Goal: Task Accomplishment & Management: Use online tool/utility

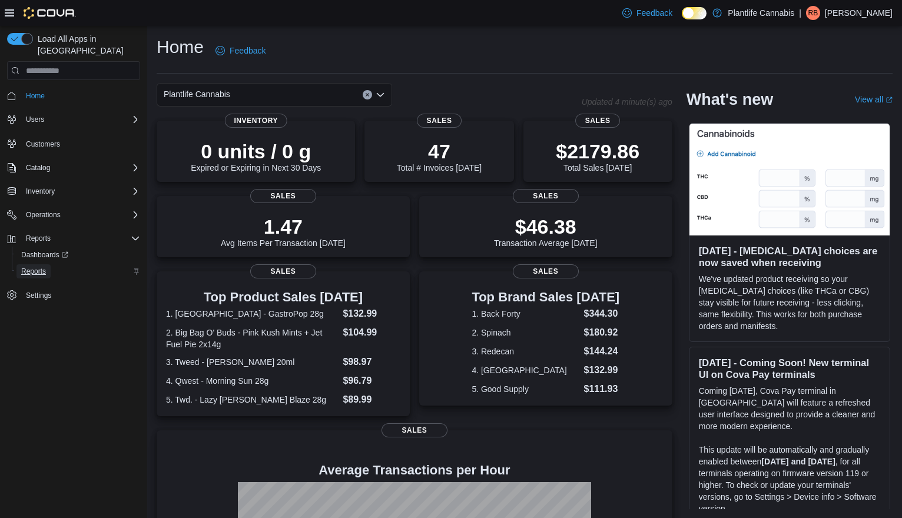
click at [51, 264] on link "Reports" at bounding box center [33, 271] width 34 height 14
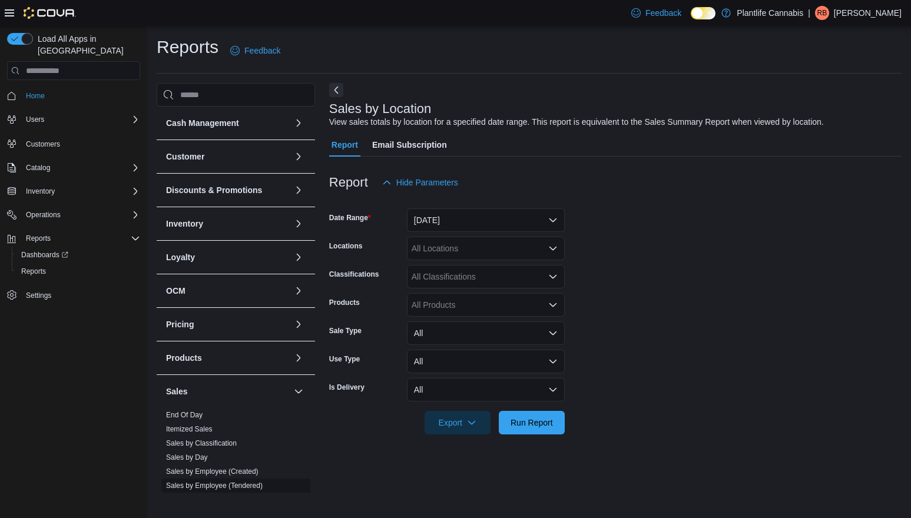
click at [245, 486] on link "Sales by Employee (Tendered)" at bounding box center [214, 486] width 97 height 8
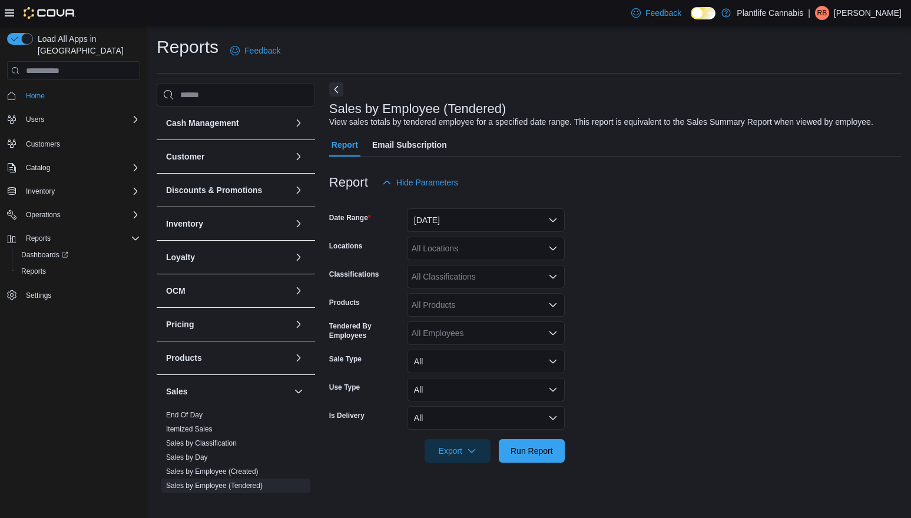
click at [340, 91] on button "Next" at bounding box center [336, 89] width 14 height 14
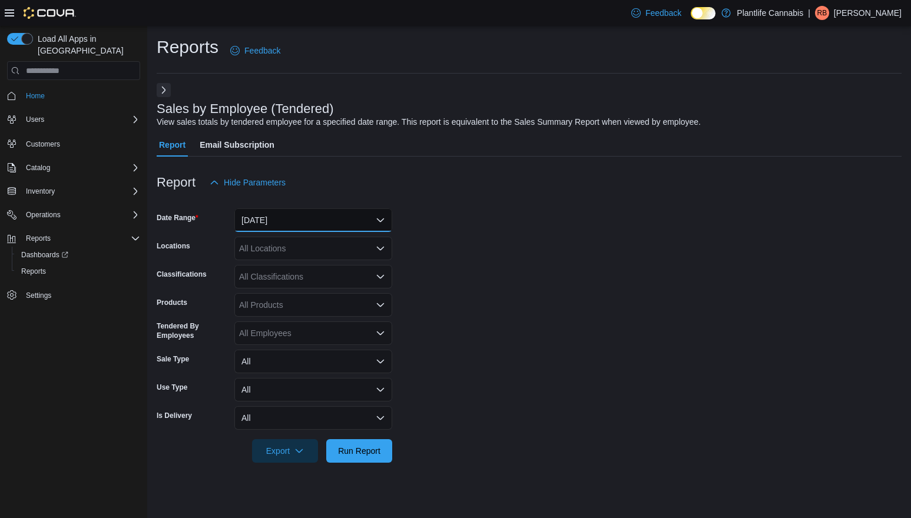
click at [349, 218] on button "[DATE]" at bounding box center [313, 220] width 158 height 24
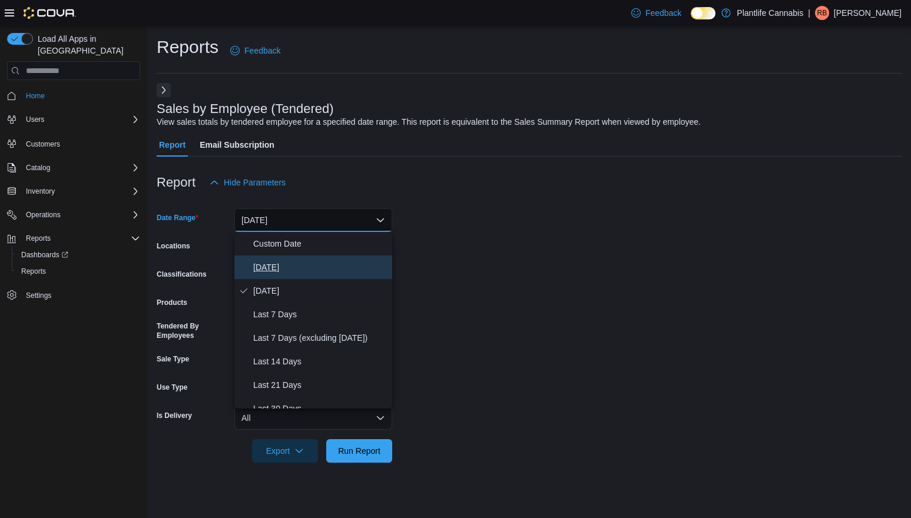
click at [321, 274] on span "[DATE]" at bounding box center [320, 267] width 134 height 14
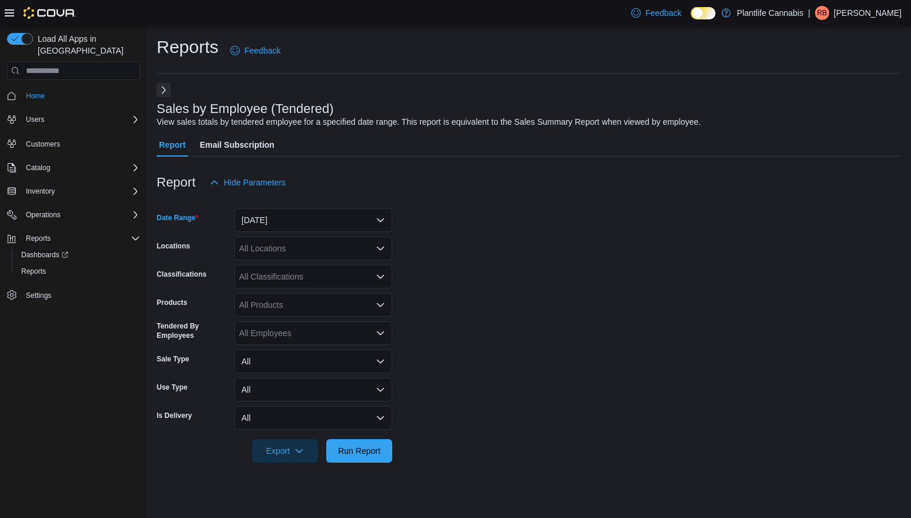
click at [328, 250] on div "All Locations" at bounding box center [313, 249] width 158 height 24
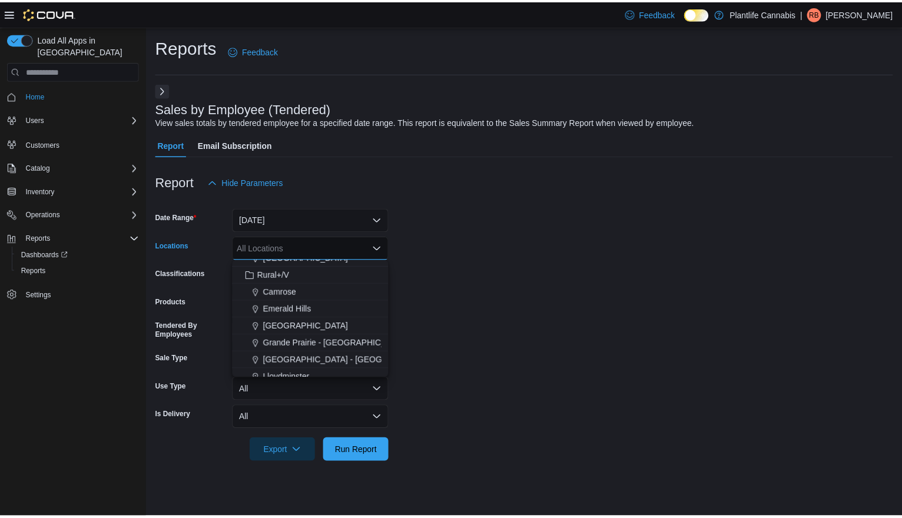
scroll to position [408, 0]
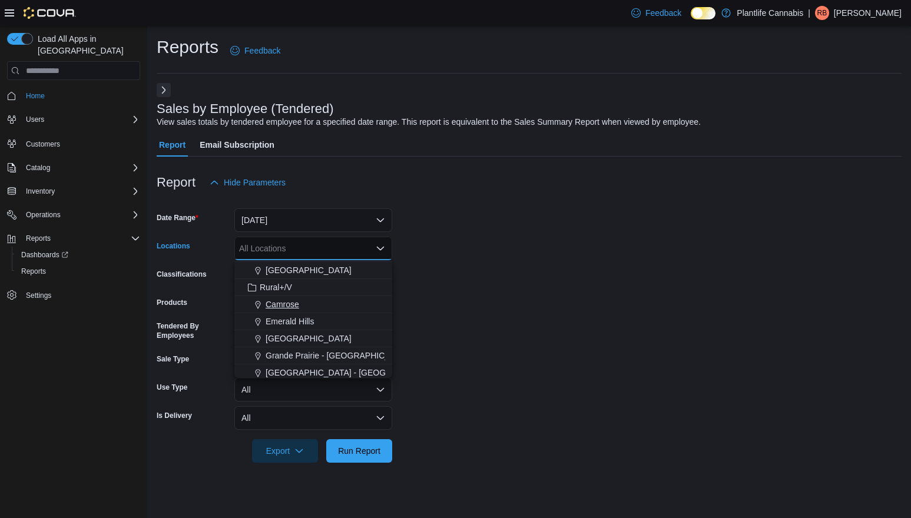
click at [264, 304] on span "Choose from the following options" at bounding box center [259, 305] width 12 height 12
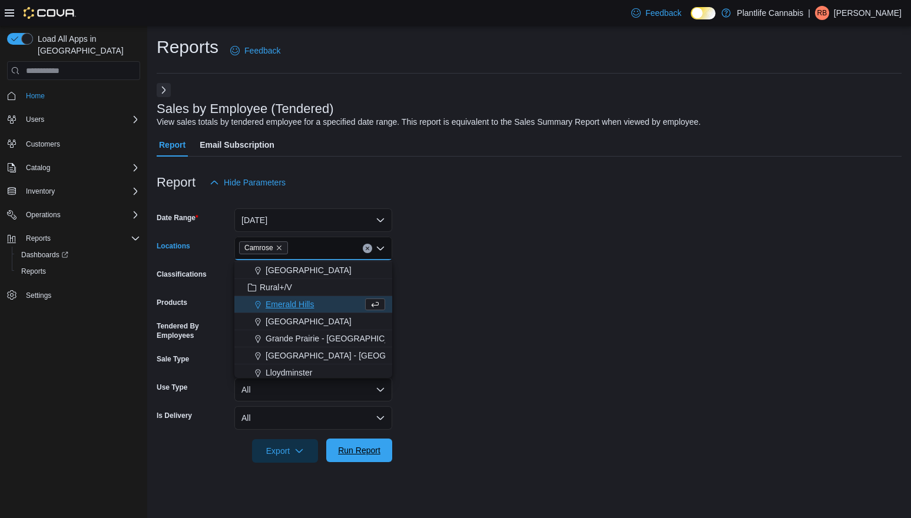
click at [369, 456] on span "Run Report" at bounding box center [359, 451] width 52 height 24
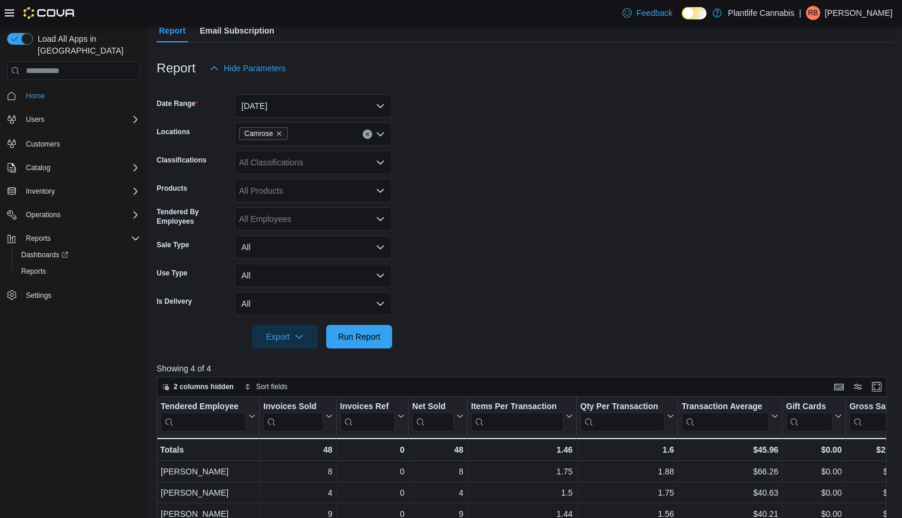
scroll to position [114, 0]
click at [275, 112] on button "[DATE]" at bounding box center [313, 107] width 158 height 24
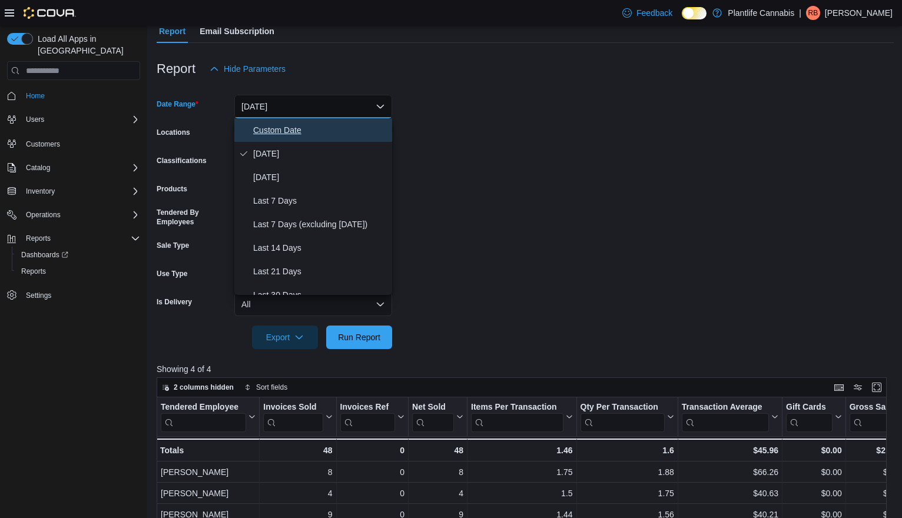
click at [350, 135] on span "Custom Date" at bounding box center [320, 130] width 134 height 14
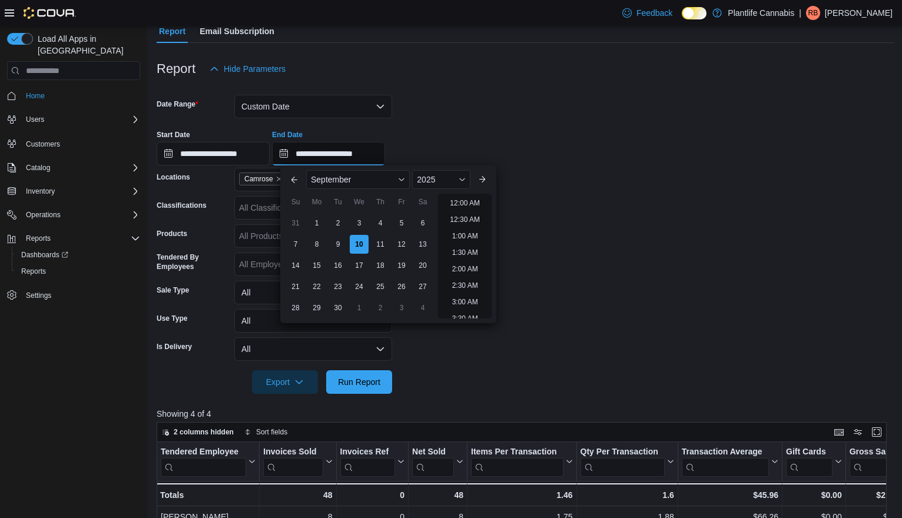
scroll to position [669, 0]
drag, startPoint x: 369, startPoint y: 153, endPoint x: 351, endPoint y: 154, distance: 18.3
click at [351, 154] on input "**********" at bounding box center [328, 154] width 113 height 24
type input "**********"
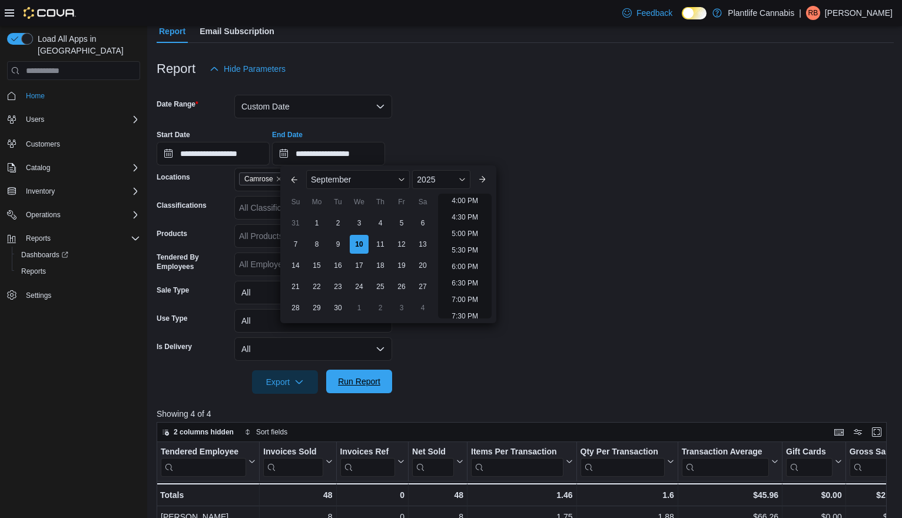
click at [379, 379] on span "Run Report" at bounding box center [359, 382] width 42 height 12
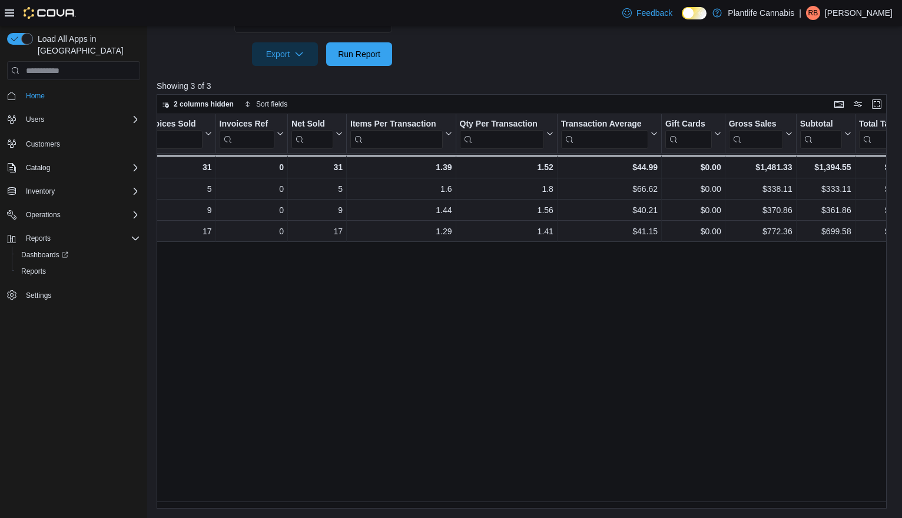
scroll to position [192, 0]
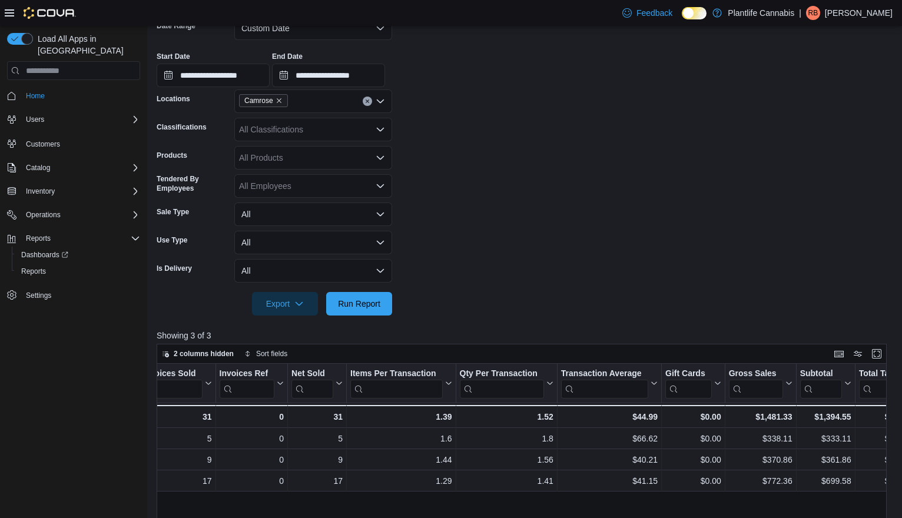
click at [331, 129] on div "All Classifications" at bounding box center [313, 130] width 158 height 24
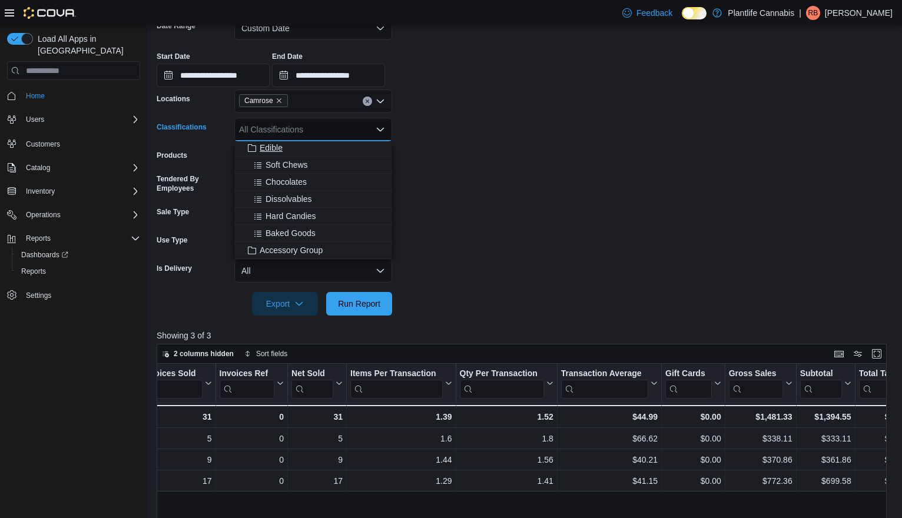
scroll to position [79, 0]
click at [326, 241] on div "Accessory Group" at bounding box center [313, 241] width 144 height 12
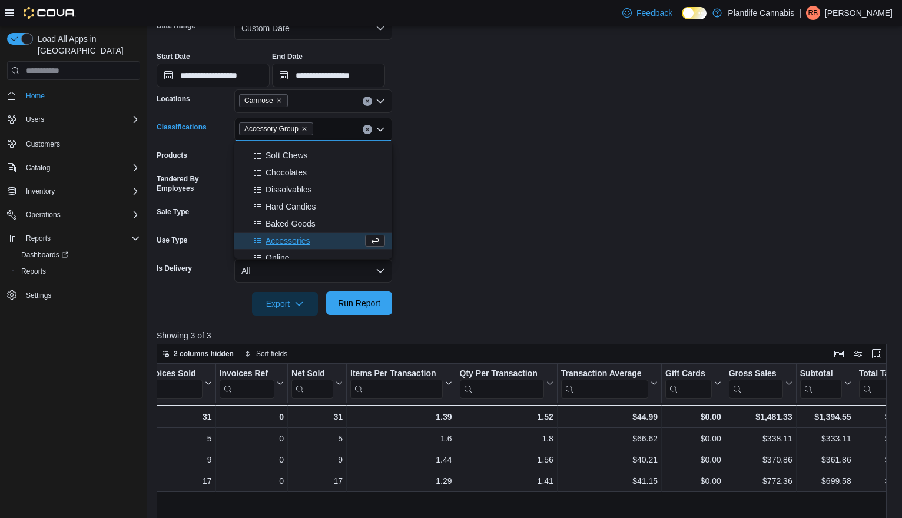
click at [356, 311] on span "Run Report" at bounding box center [359, 303] width 52 height 24
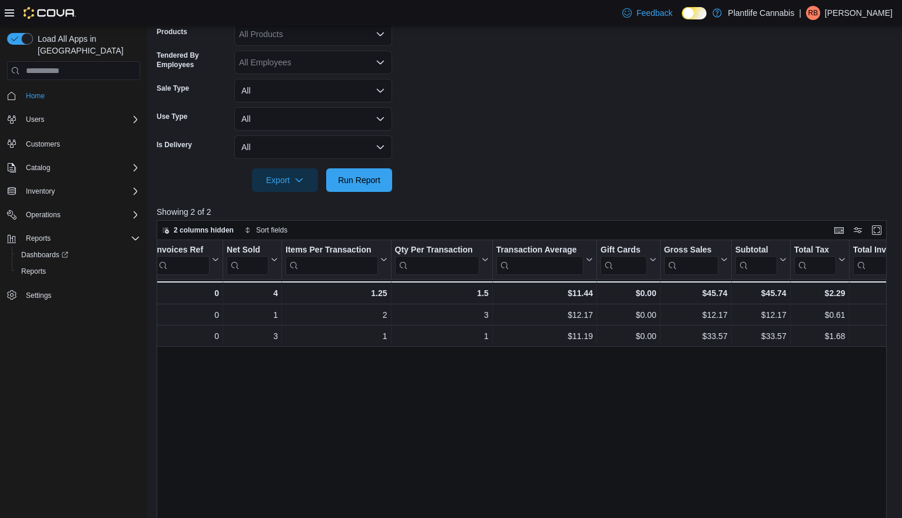
scroll to position [90, 0]
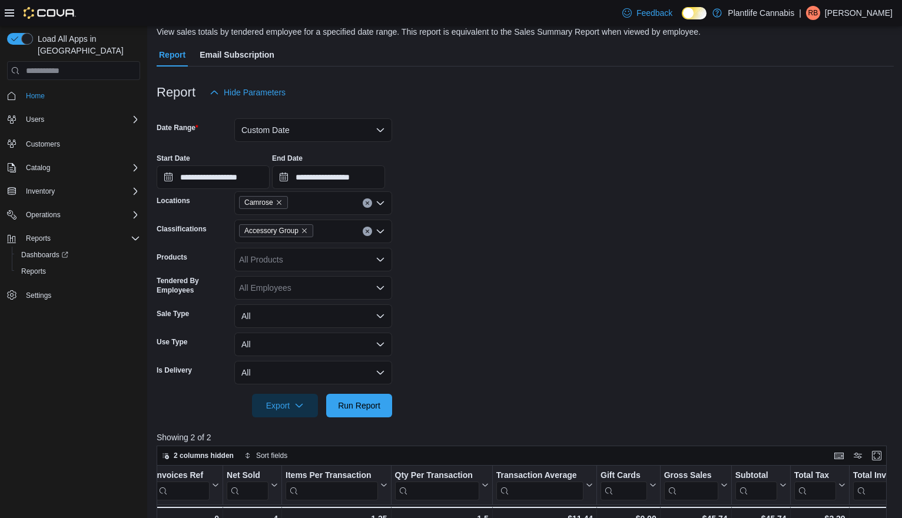
click at [369, 234] on button "Clear input" at bounding box center [367, 231] width 9 height 9
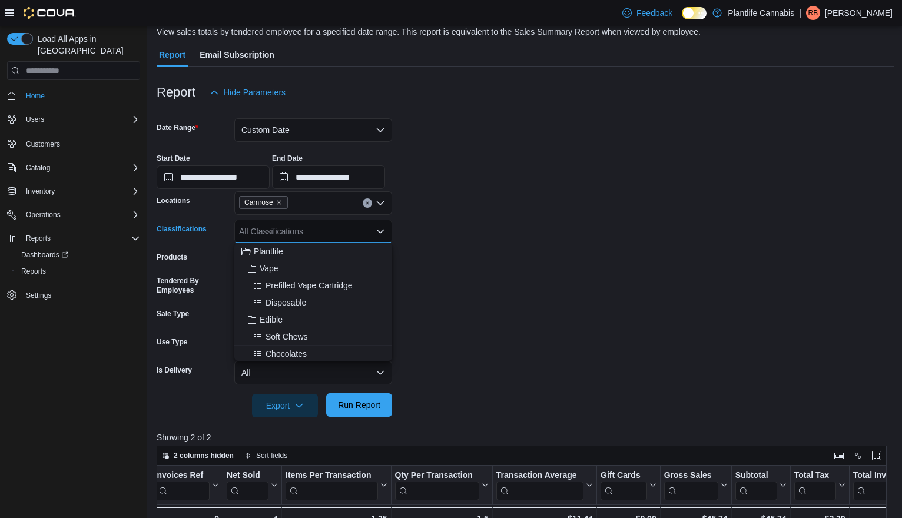
click at [371, 412] on span "Run Report" at bounding box center [359, 405] width 52 height 24
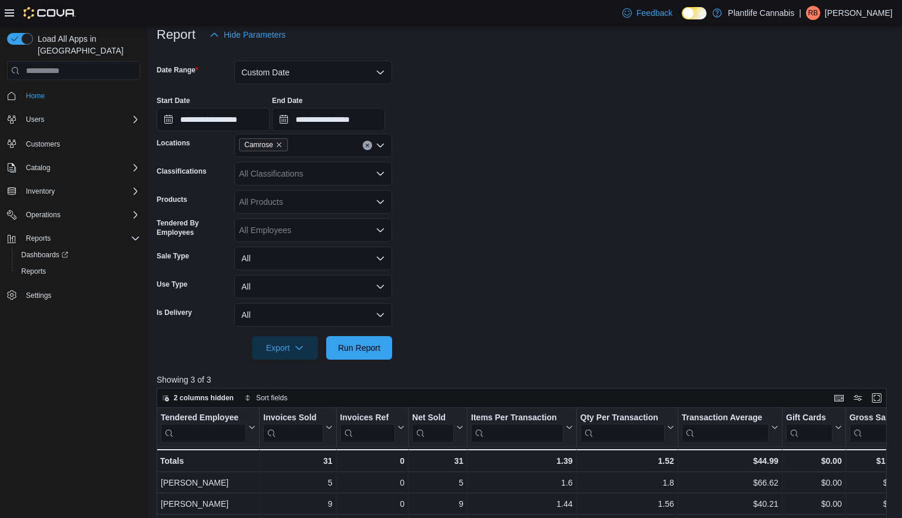
scroll to position [48, 0]
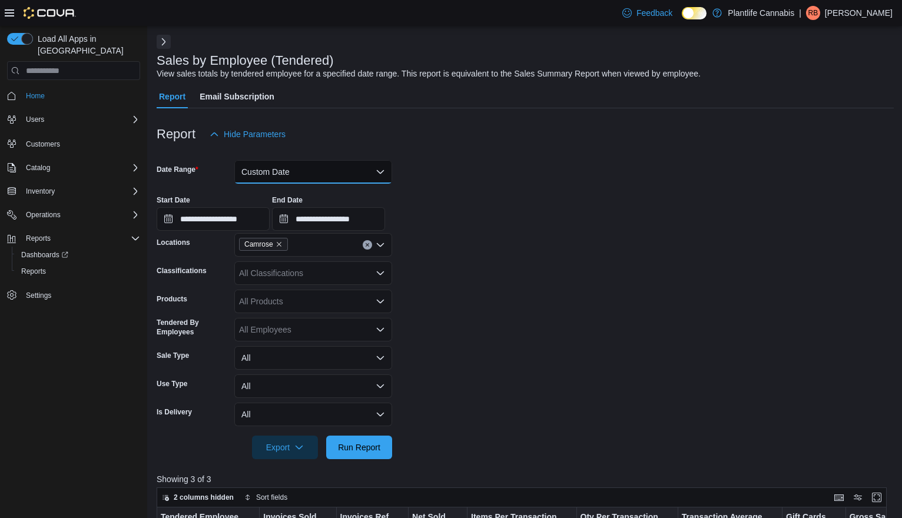
click at [316, 174] on button "Custom Date" at bounding box center [313, 172] width 158 height 24
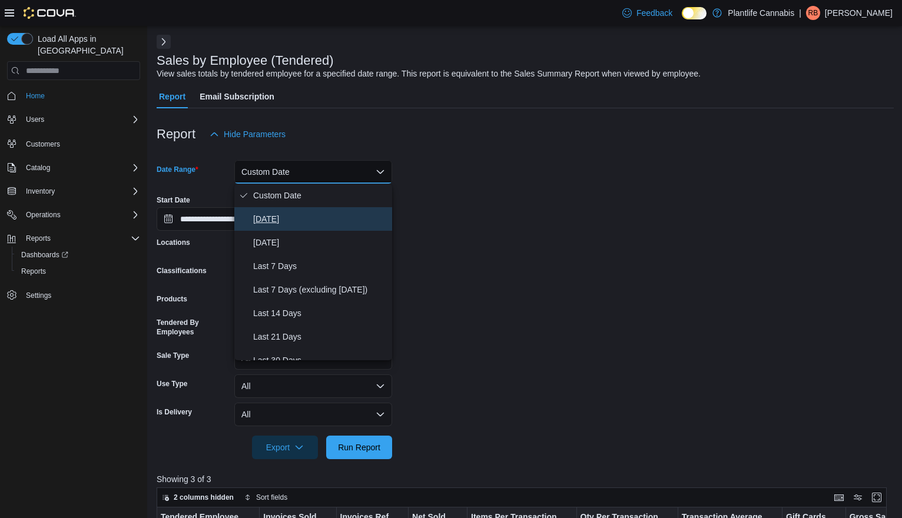
click at [305, 215] on span "[DATE]" at bounding box center [320, 219] width 134 height 14
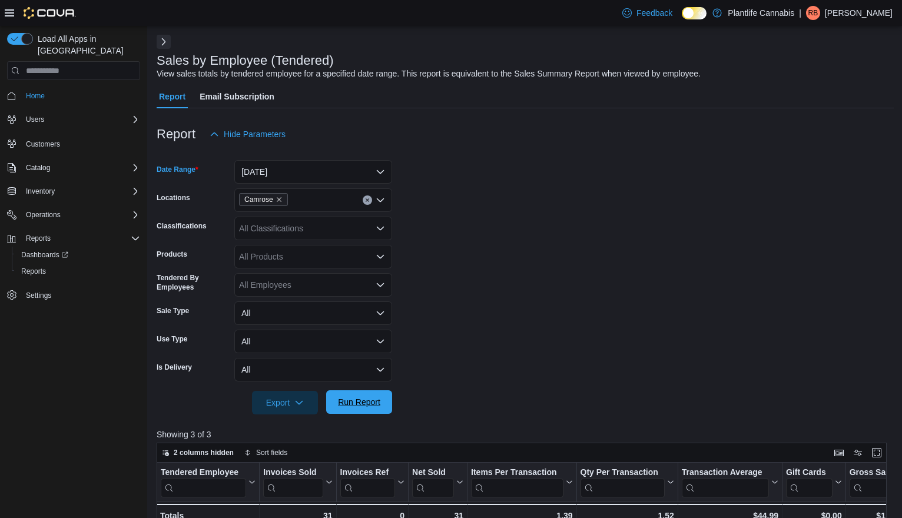
click at [356, 400] on span "Run Report" at bounding box center [359, 402] width 42 height 12
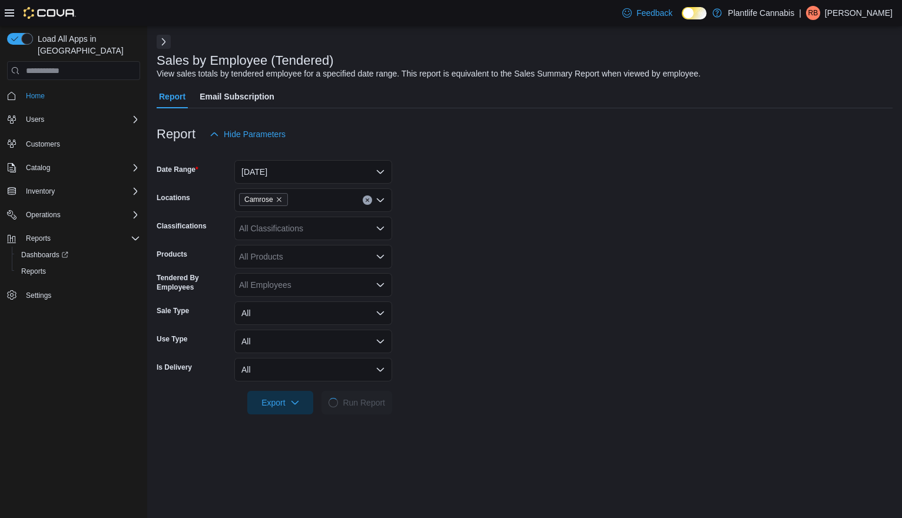
scroll to position [397, 0]
